Goal: Task Accomplishment & Management: Complete application form

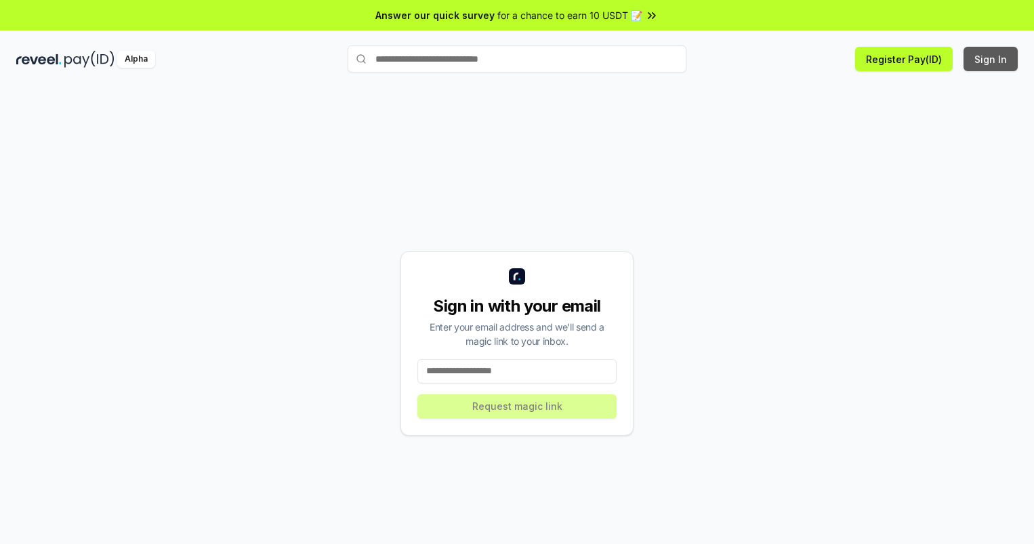
click at [992, 59] on button "Sign In" at bounding box center [991, 59] width 54 height 24
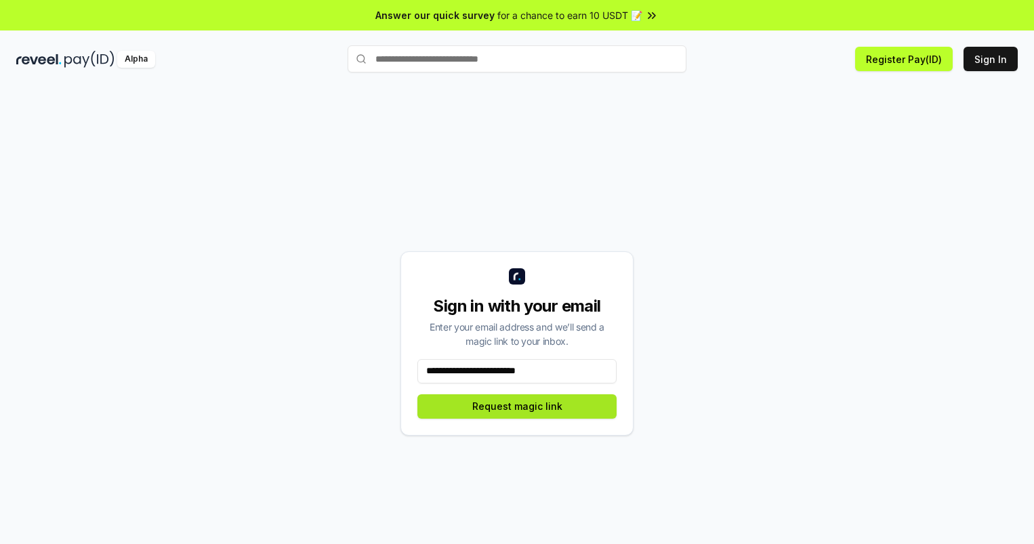
type input "**********"
click at [517, 406] on button "Request magic link" at bounding box center [516, 406] width 199 height 24
